Goal: Information Seeking & Learning: Learn about a topic

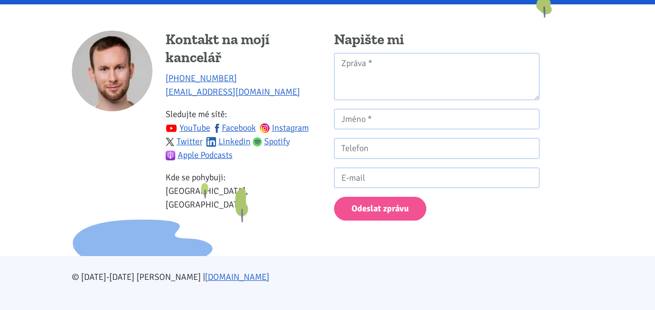
scroll to position [1485, 0]
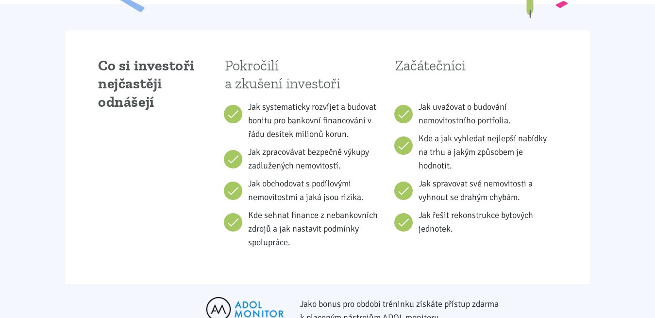
scroll to position [643, 0]
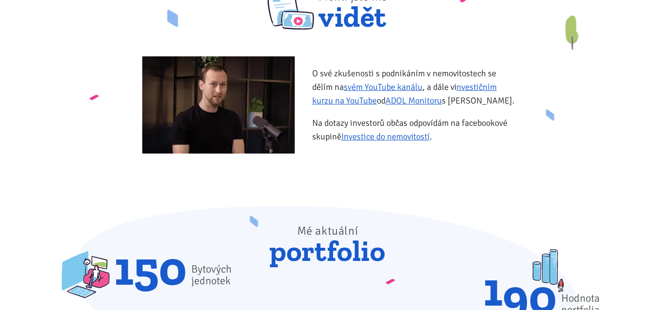
scroll to position [396, 0]
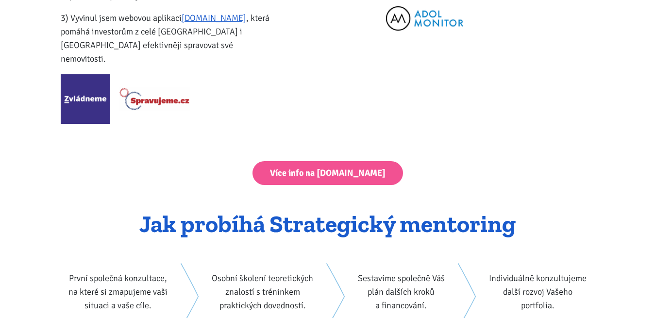
scroll to position [1386, 0]
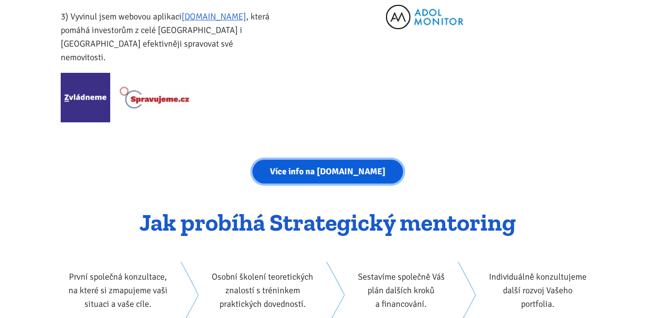
click at [293, 160] on link "Více info na [DOMAIN_NAME]" at bounding box center [327, 172] width 150 height 24
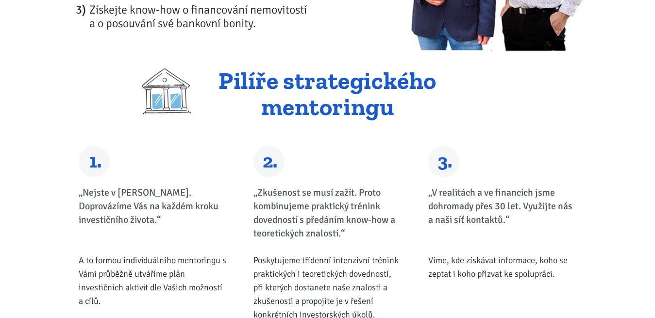
scroll to position [49, 0]
